Goal: Check status: Check status

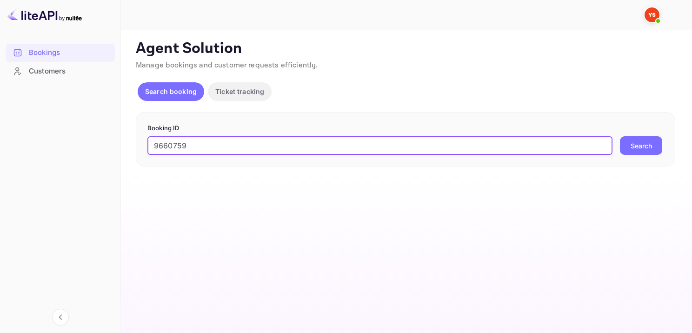
type input "9660759"
click at [651, 148] on button "Search" at bounding box center [641, 145] width 42 height 19
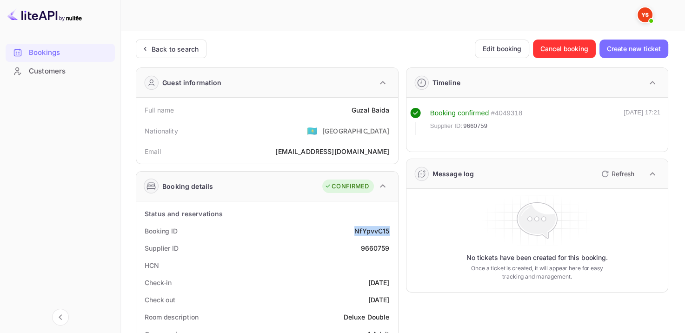
drag, startPoint x: 347, startPoint y: 227, endPoint x: 398, endPoint y: 222, distance: 51.0
copy div "NfYpvvC15"
drag, startPoint x: 346, startPoint y: 112, endPoint x: 394, endPoint y: 106, distance: 48.8
click at [394, 106] on div "Full name [PERSON_NAME] Nationality 🇰🇿 [DEMOGRAPHIC_DATA] Email [EMAIL_ADDRESS]…" at bounding box center [267, 131] width 262 height 66
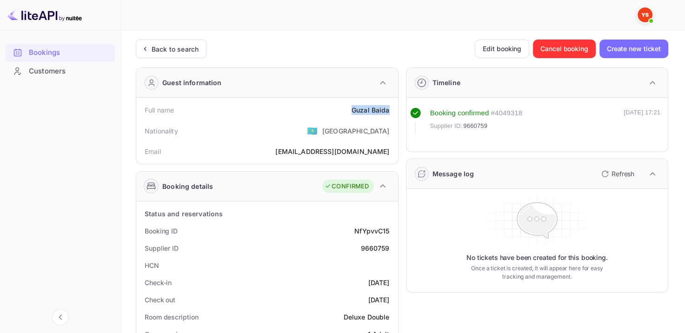
copy div "[PERSON_NAME]"
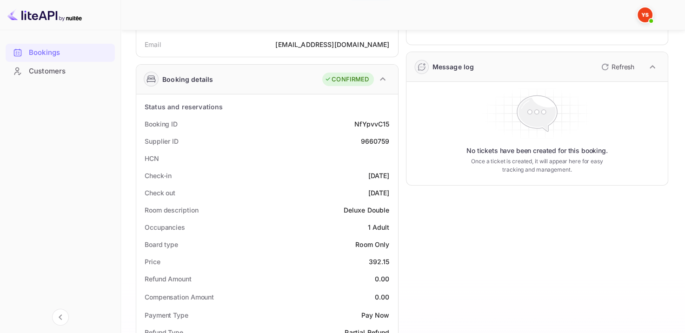
scroll to position [186, 0]
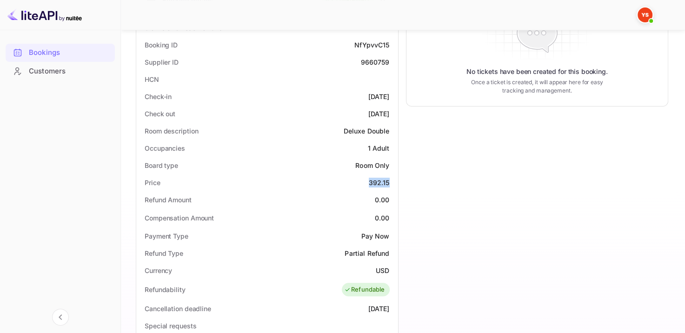
drag, startPoint x: 360, startPoint y: 180, endPoint x: 392, endPoint y: 179, distance: 32.6
click at [392, 179] on div "Price 392.15" at bounding box center [267, 182] width 254 height 17
copy div "392.15"
